Goal: Use online tool/utility: Utilize a website feature to perform a specific function

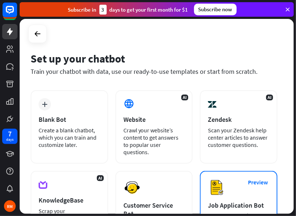
click at [212, 179] on img at bounding box center [216, 187] width 17 height 17
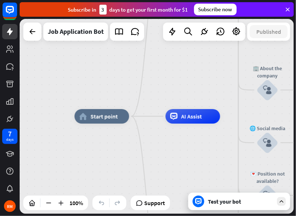
click at [230, 200] on div "Test your bot" at bounding box center [241, 201] width 66 height 7
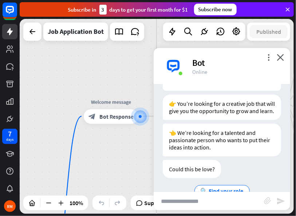
scroll to position [132, 0]
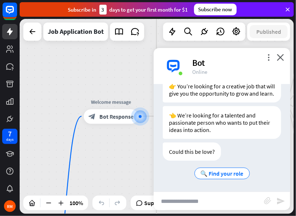
click at [222, 201] on input "text" at bounding box center [209, 201] width 110 height 18
click at [220, 204] on input "text" at bounding box center [209, 201] width 110 height 18
type input "***"
click at [282, 203] on icon "send" at bounding box center [281, 201] width 9 height 9
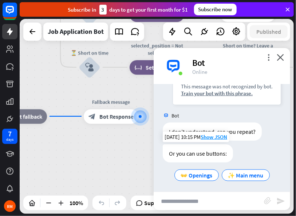
scroll to position [262, 0]
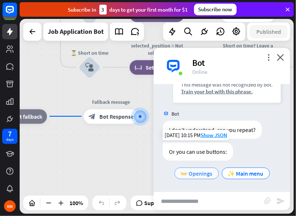
click at [206, 172] on span "👐 Openings" at bounding box center [197, 173] width 32 height 7
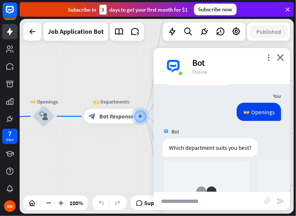
scroll to position [478, 0]
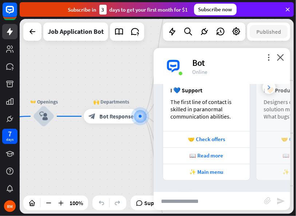
click at [268, 86] on icon at bounding box center [269, 88] width 3 height 4
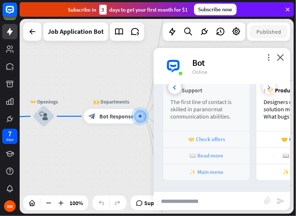
scroll to position [0, 81]
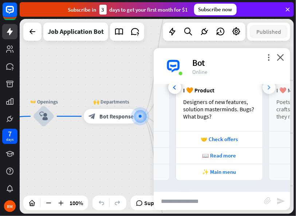
click at [268, 86] on icon at bounding box center [269, 88] width 3 height 4
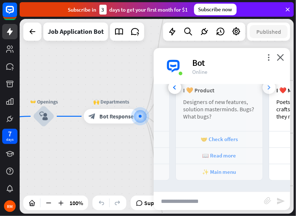
scroll to position [0, 174]
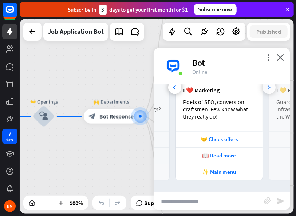
click at [268, 88] on icon at bounding box center [269, 88] width 3 height 4
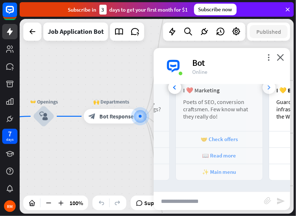
scroll to position [0, 254]
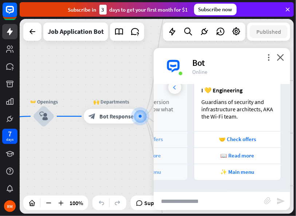
click at [172, 86] on div at bounding box center [174, 87] width 13 height 13
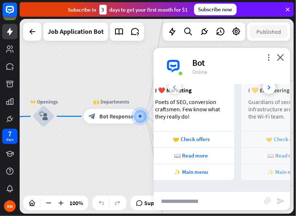
scroll to position [0, 174]
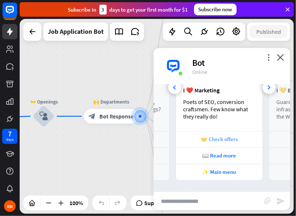
click at [214, 140] on div "🤝 Check offers" at bounding box center [219, 139] width 79 height 7
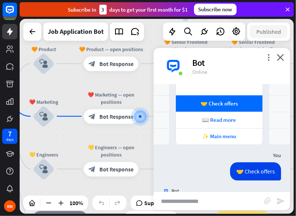
scroll to position [668, 0]
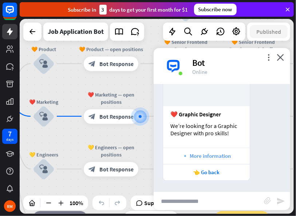
click at [226, 160] on div "🔹 More information" at bounding box center [206, 156] width 87 height 16
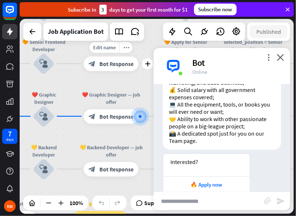
scroll to position [1119, 0]
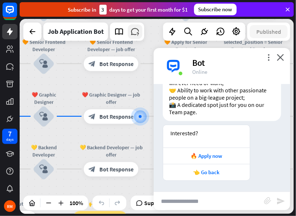
click at [134, 33] on icon at bounding box center [134, 31] width 9 height 9
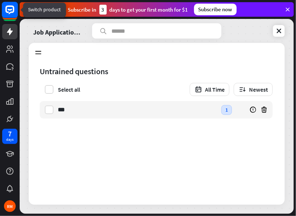
click at [12, 8] on rect at bounding box center [10, 10] width 16 height 16
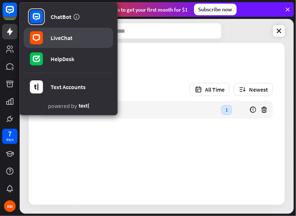
click at [87, 40] on link "LiveChat" at bounding box center [69, 38] width 90 height 20
